Goal: Find specific page/section: Find specific page/section

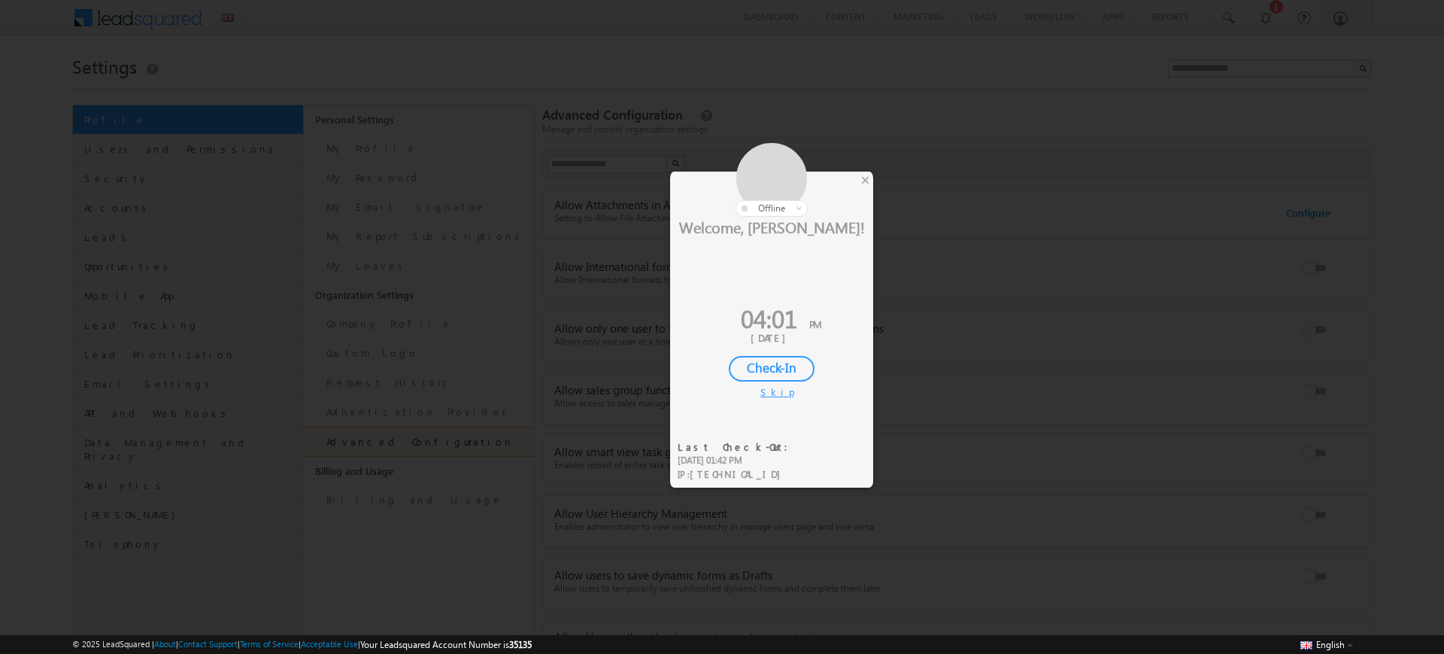
click at [854, 175] on div at bounding box center [771, 180] width 203 height 74
click at [869, 178] on div "×" at bounding box center [866, 180] width 16 height 17
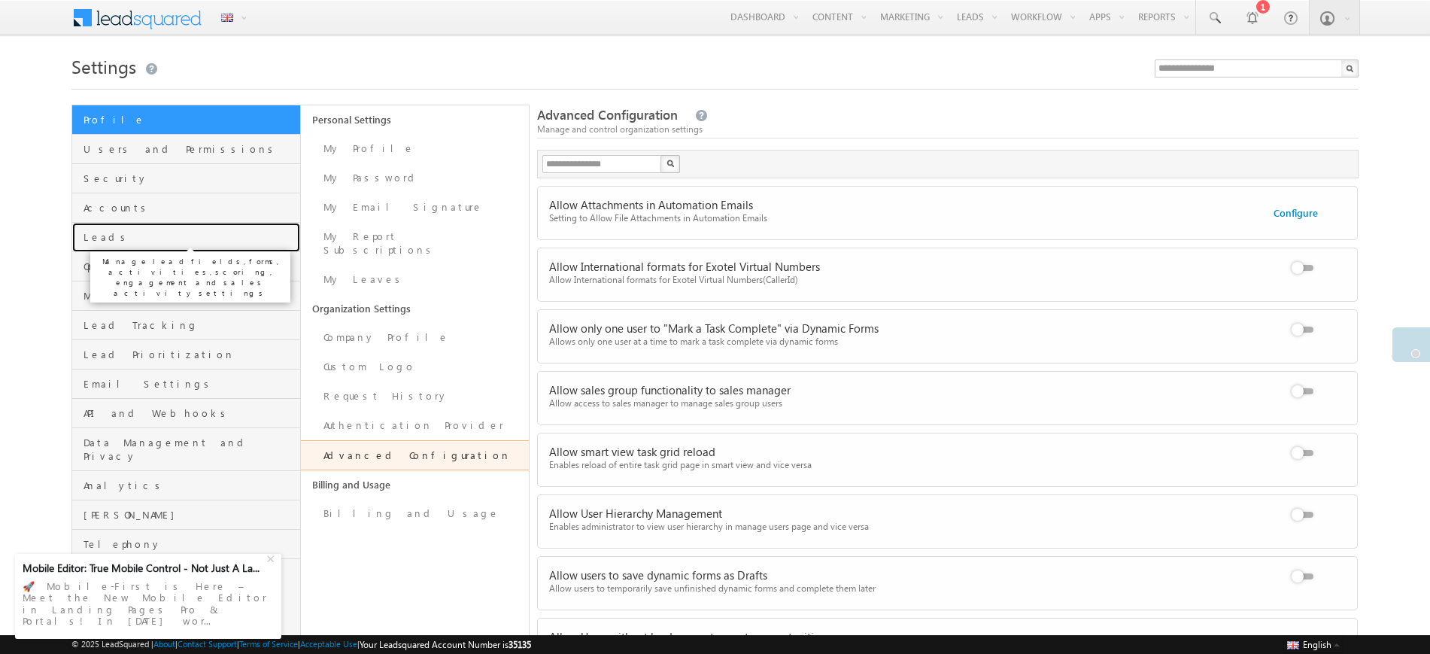
click at [170, 238] on span "Leads" at bounding box center [189, 237] width 213 height 14
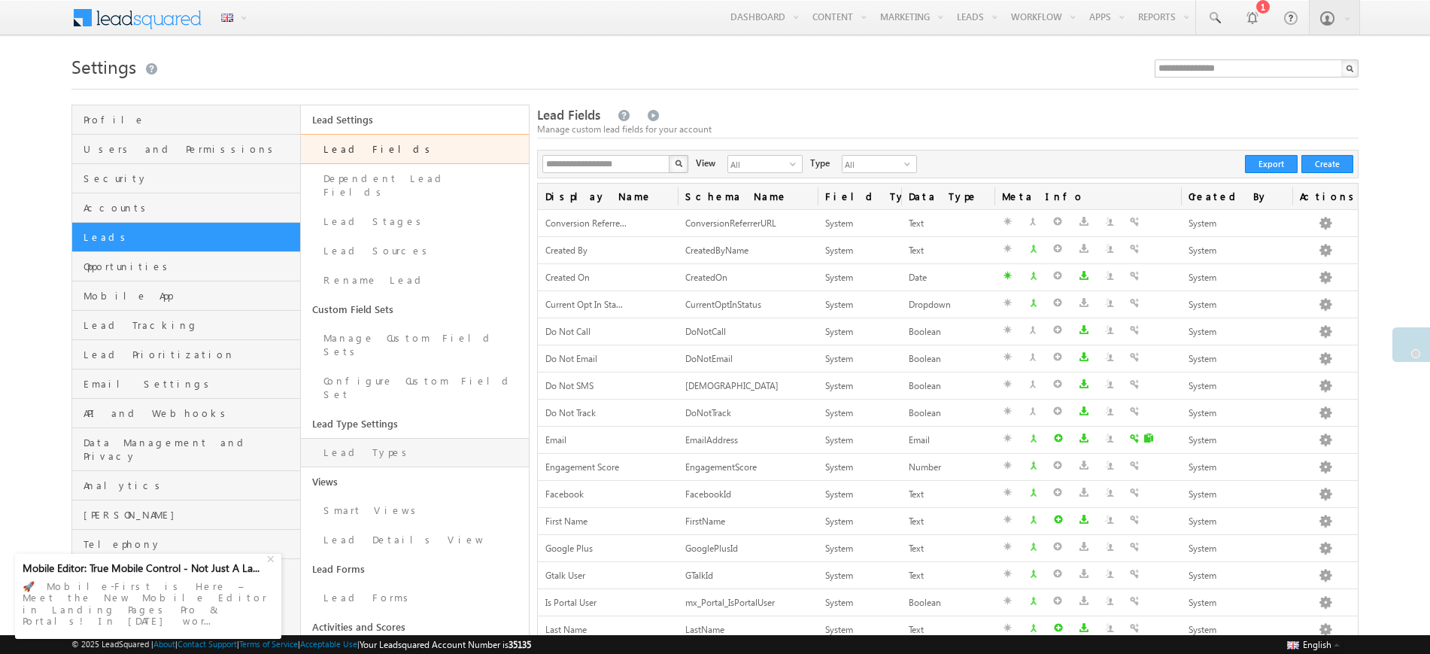
click at [397, 438] on link "Lead Types" at bounding box center [415, 452] width 229 height 29
